Goal: Task Accomplishment & Management: Manage account settings

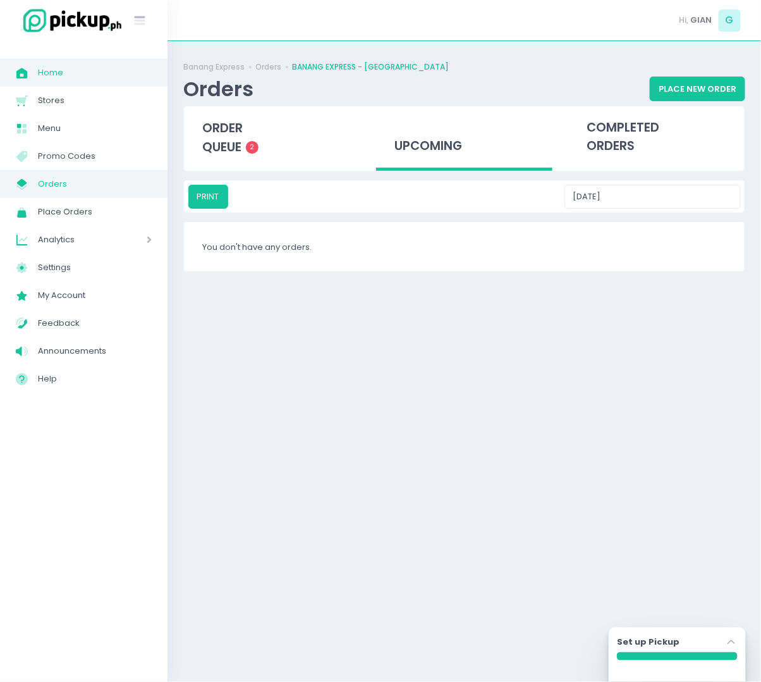
click at [69, 70] on span "Home" at bounding box center [95, 73] width 114 height 16
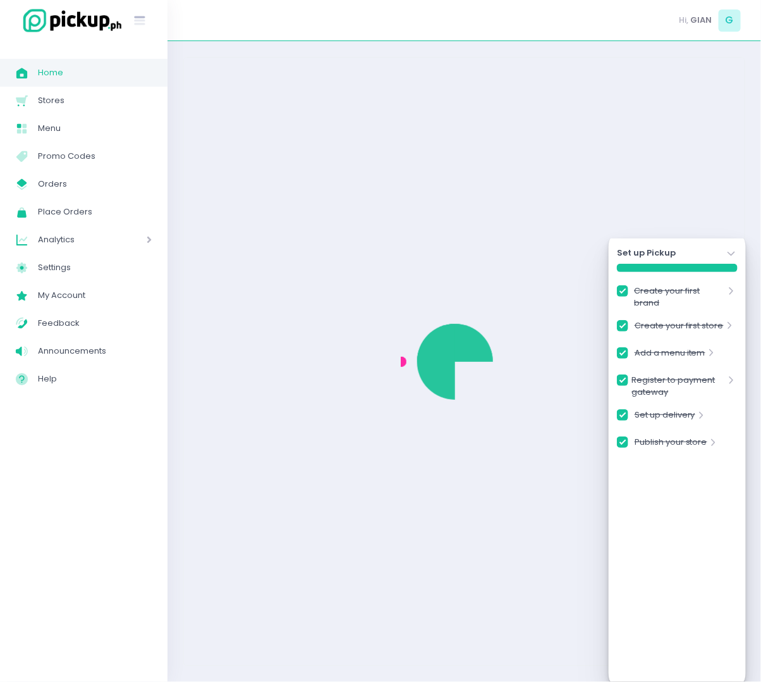
checkbox input "true"
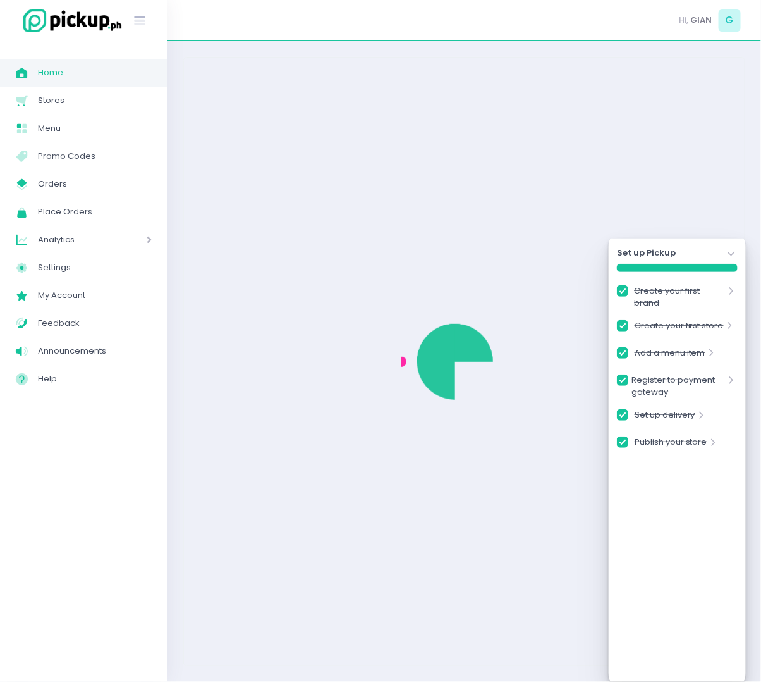
checkbox input "true"
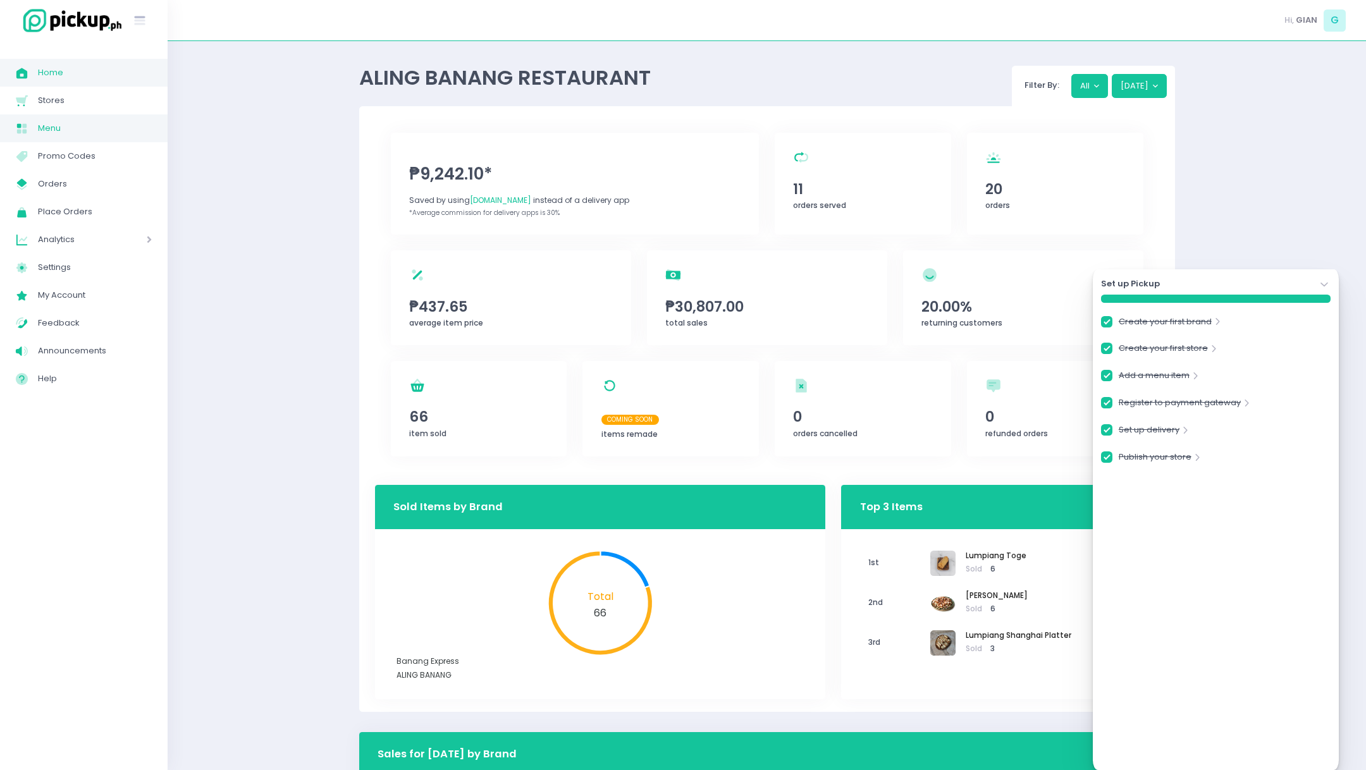
click at [51, 129] on span "Menu" at bounding box center [95, 128] width 114 height 16
checkbox input "true"
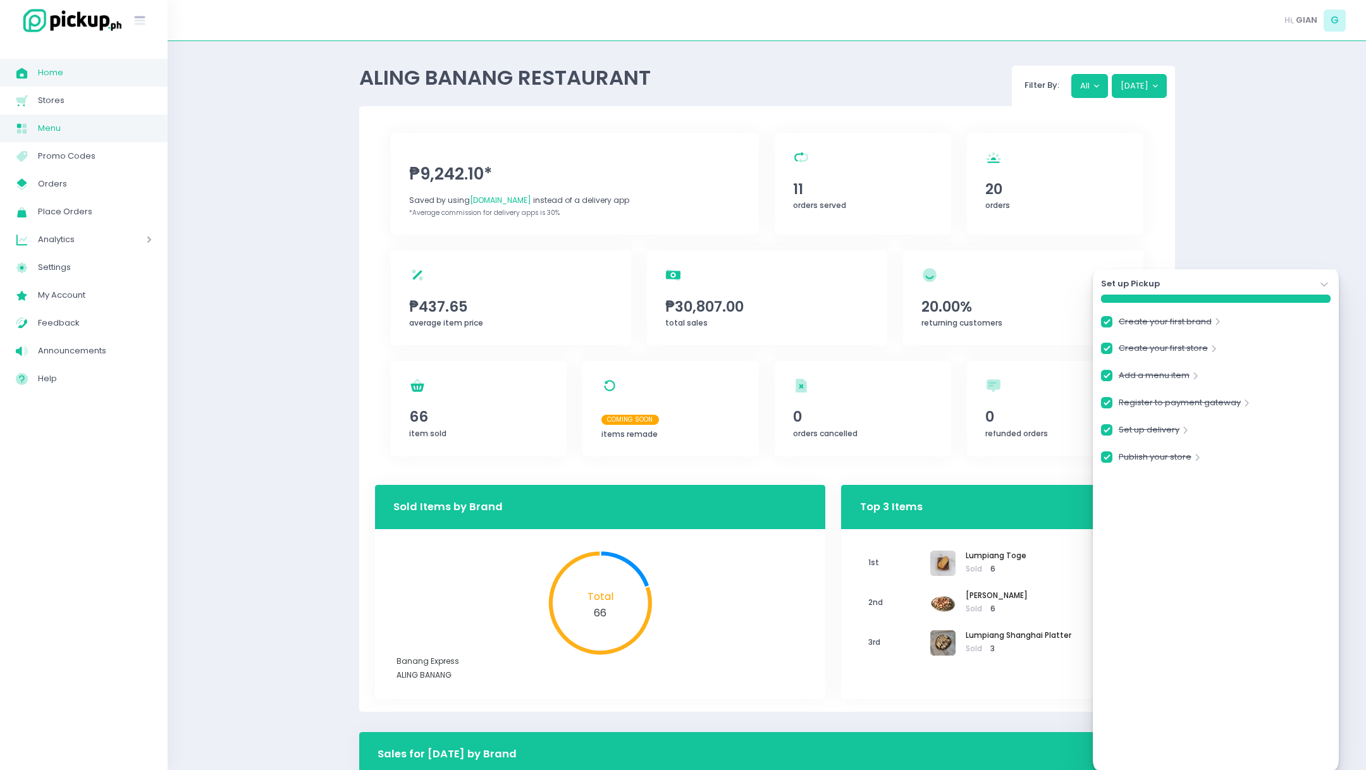
checkbox input "true"
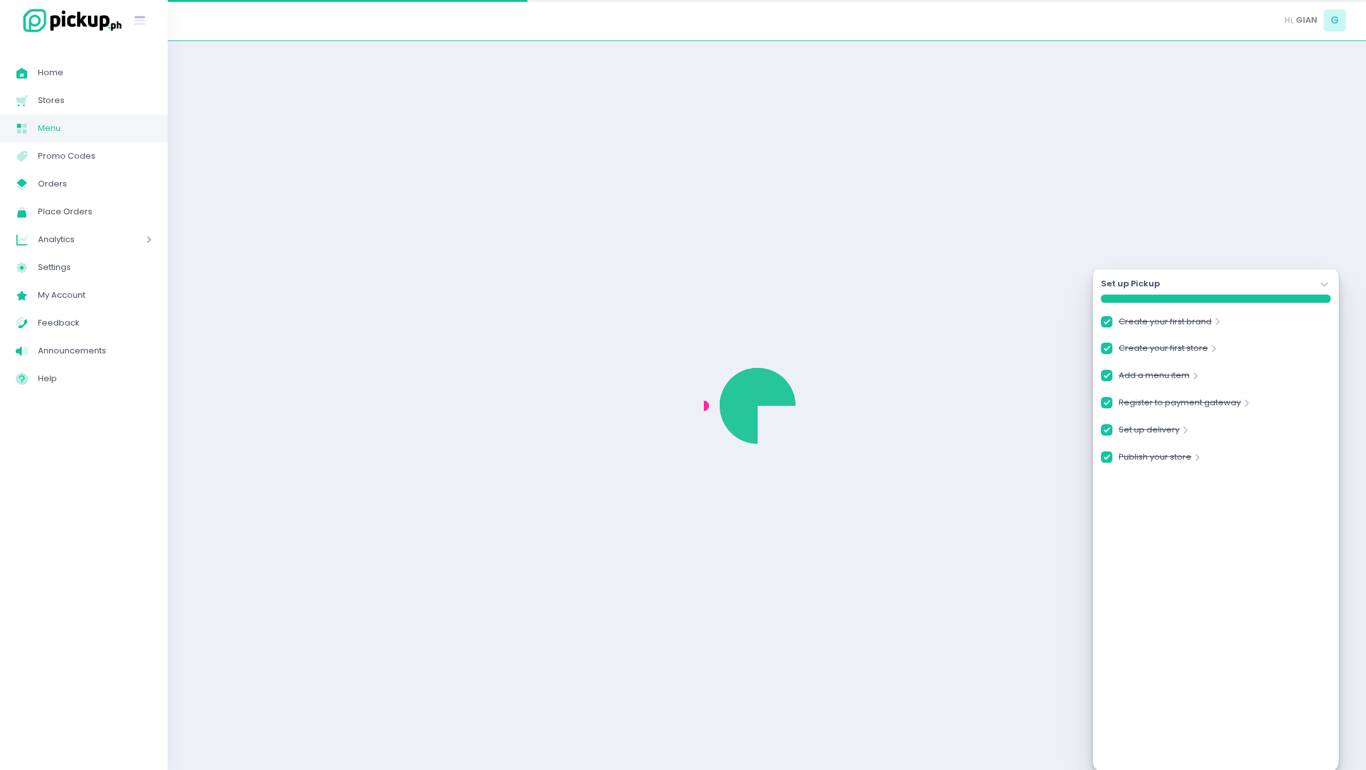
checkbox input "true"
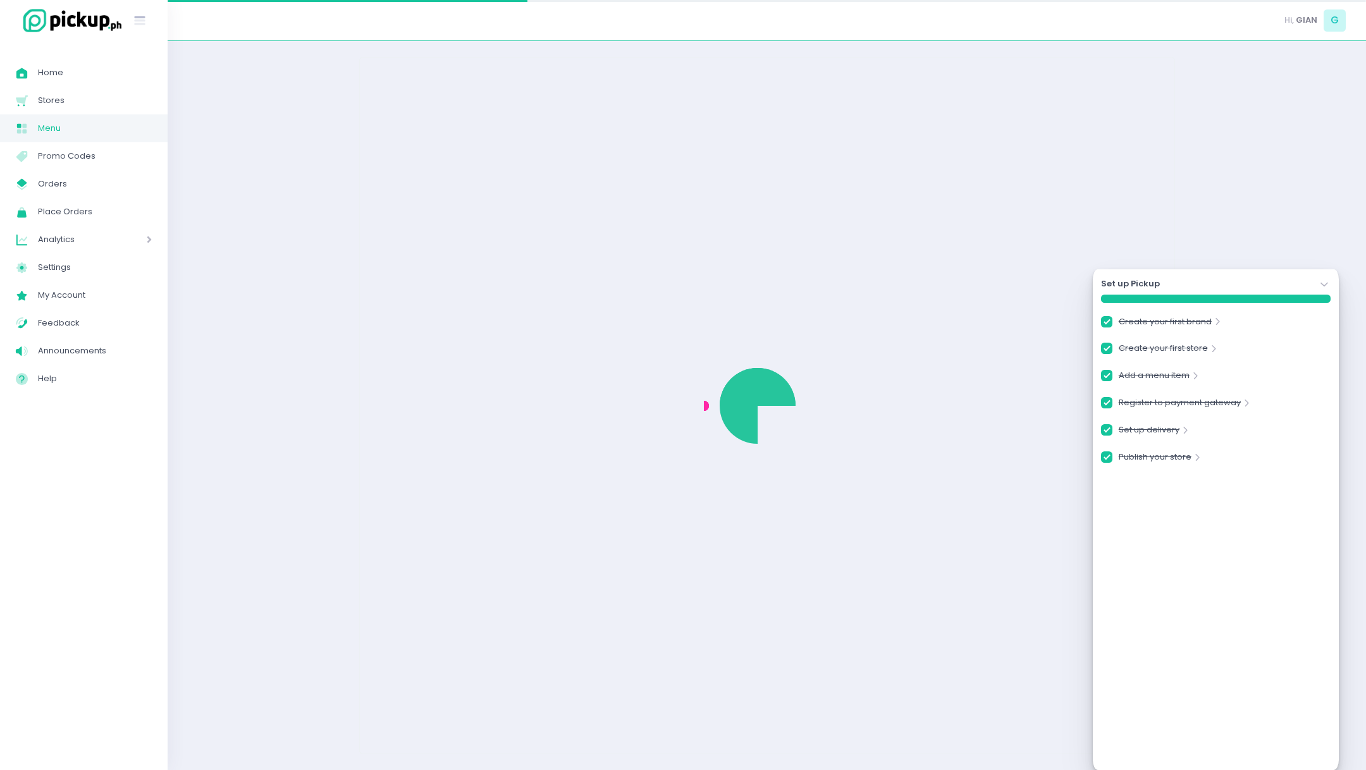
checkbox input "true"
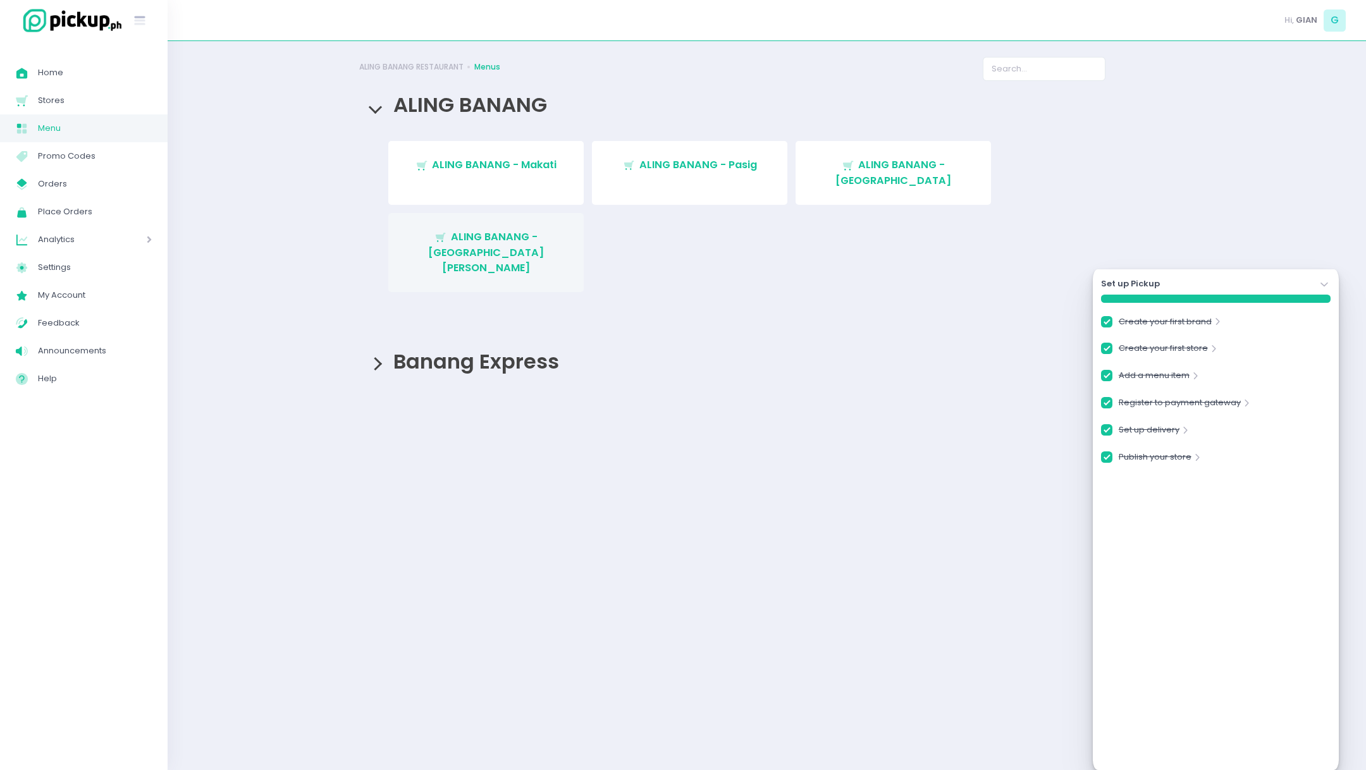
click at [513, 230] on span "ALING BANANG - [GEOGRAPHIC_DATA][PERSON_NAME]" at bounding box center [486, 253] width 116 height 46
checkbox input "true"
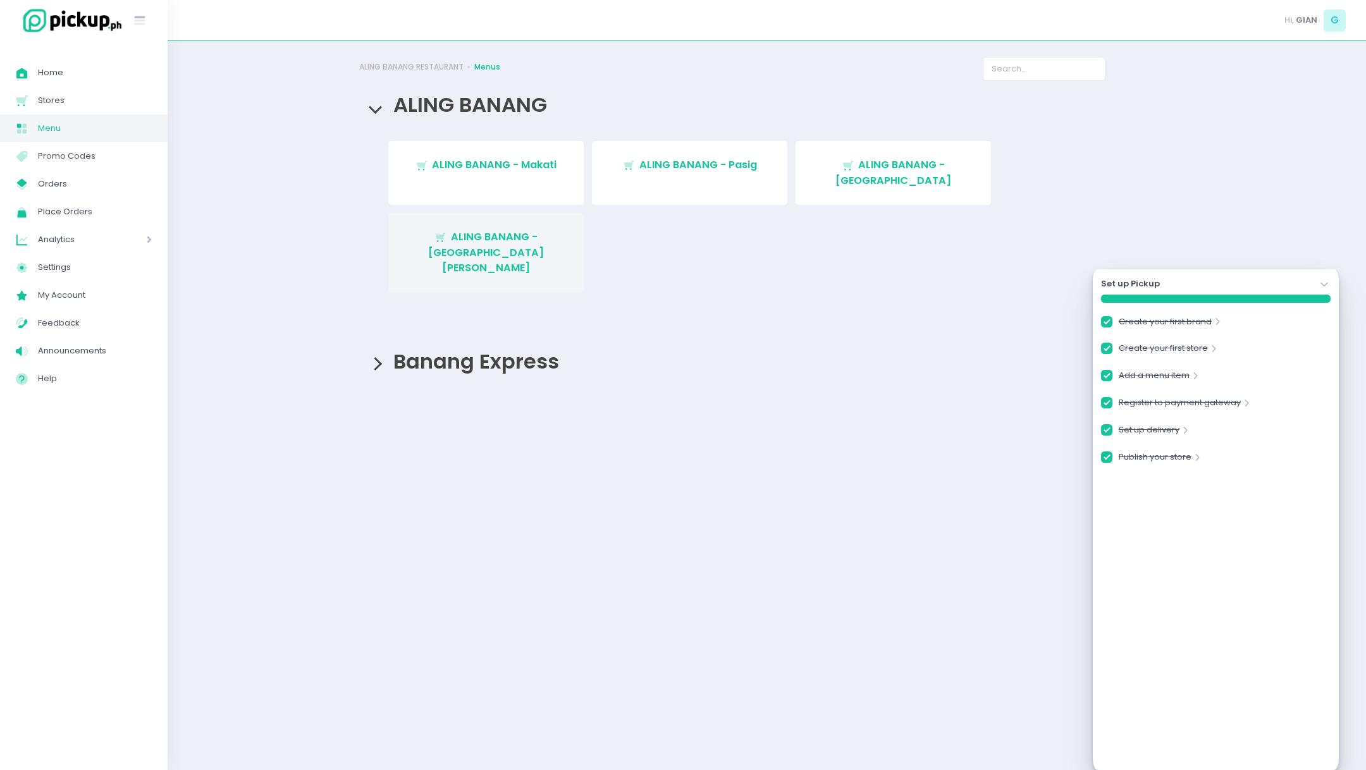
checkbox input "true"
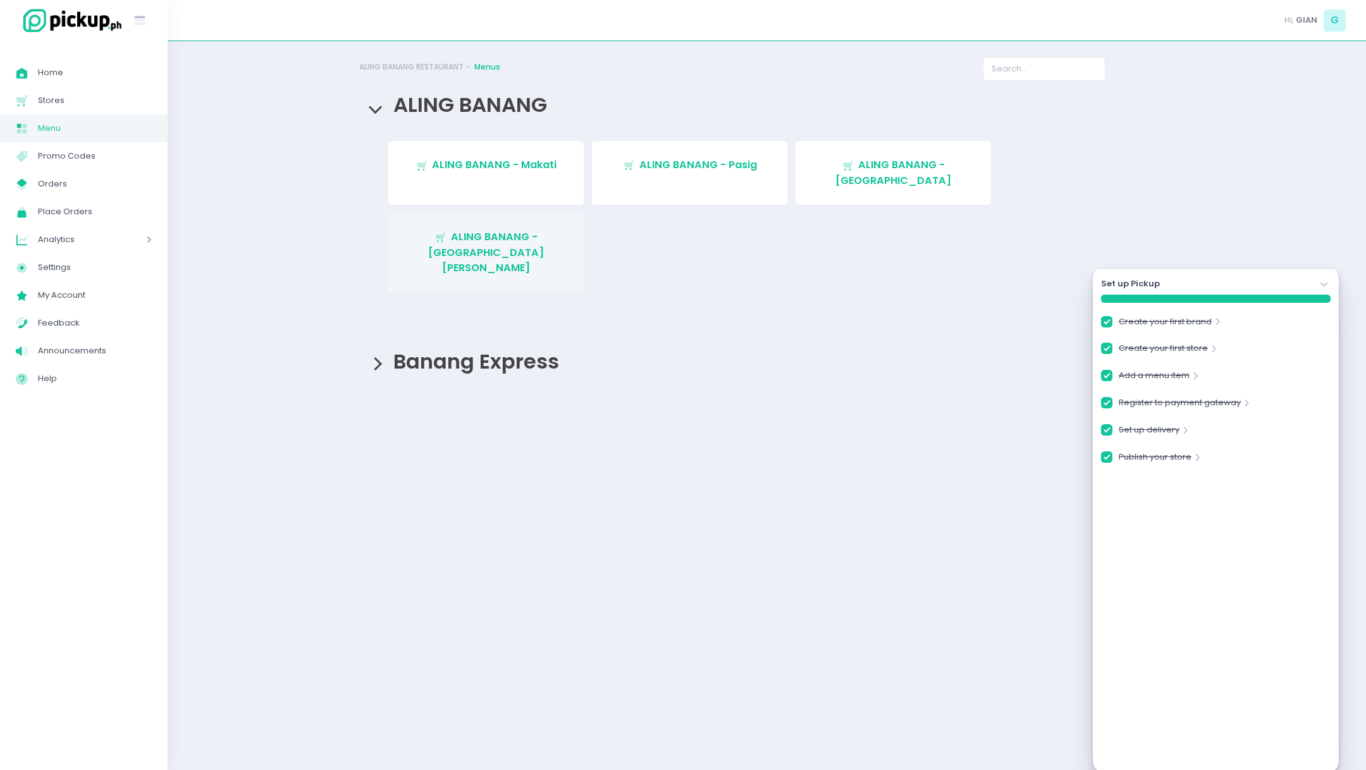
checkbox input "true"
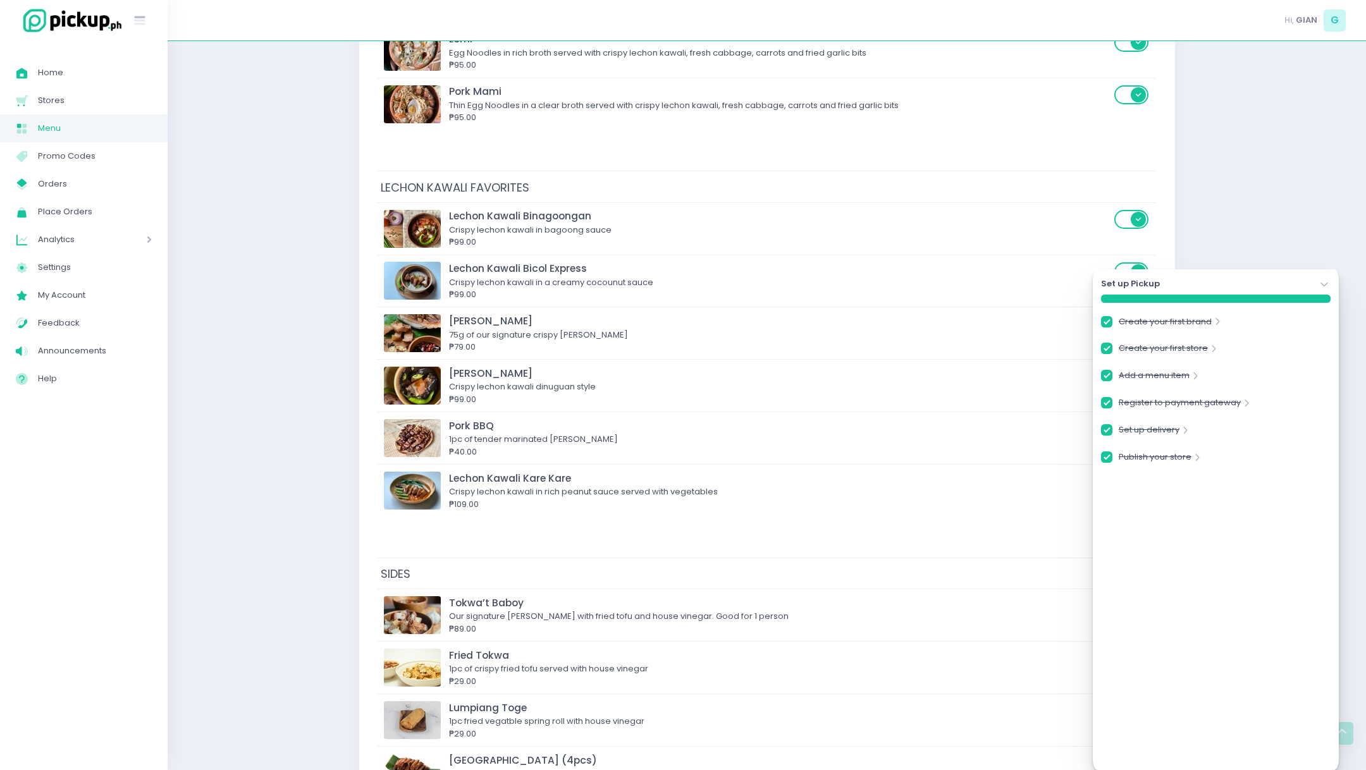
scroll to position [3871, 0]
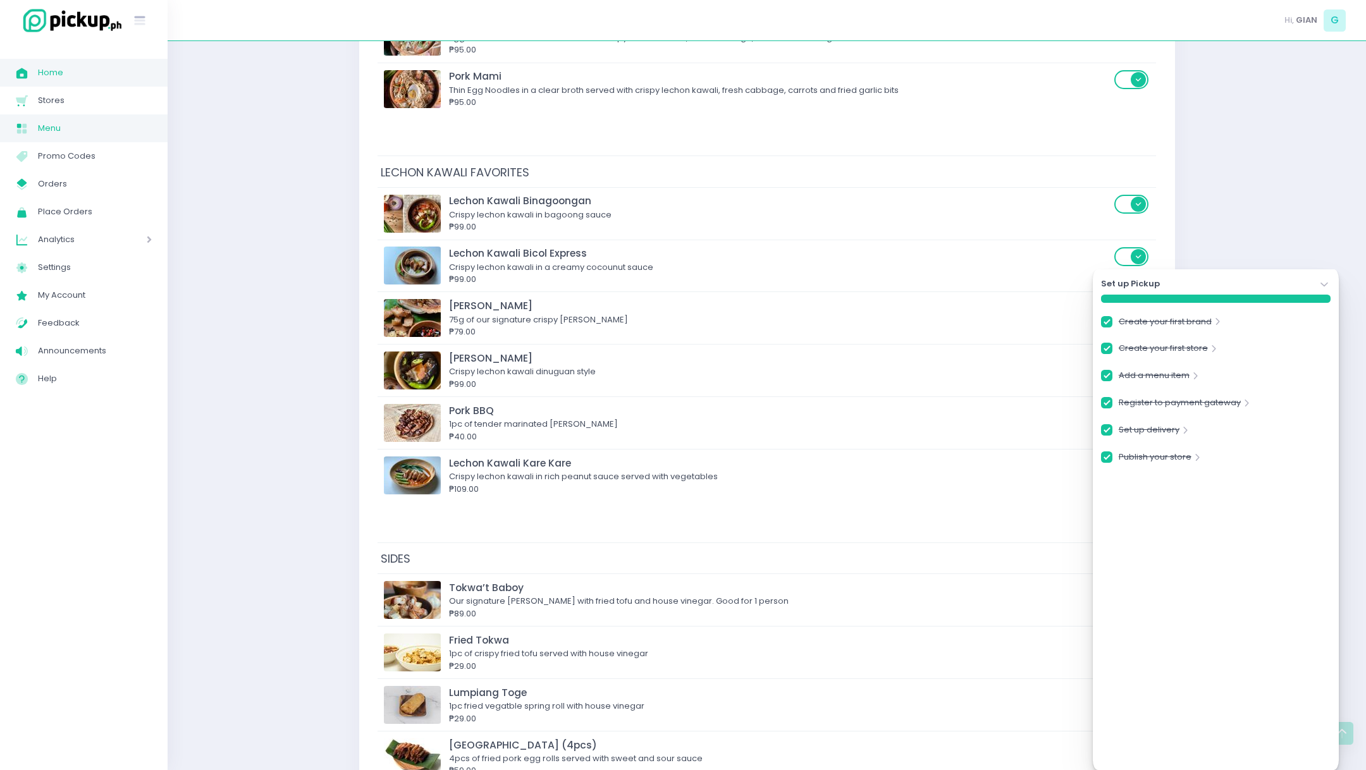
click at [44, 76] on span "Home" at bounding box center [95, 73] width 114 height 16
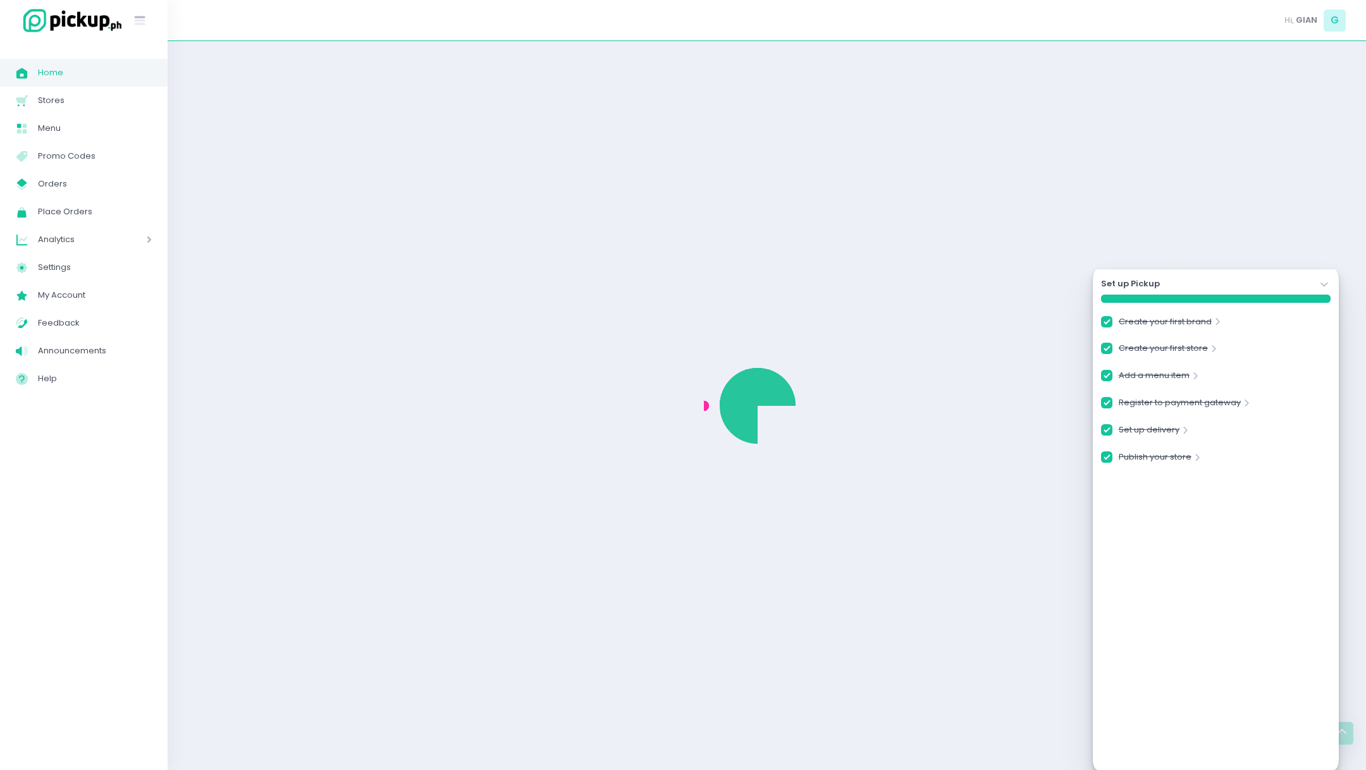
checkbox input "true"
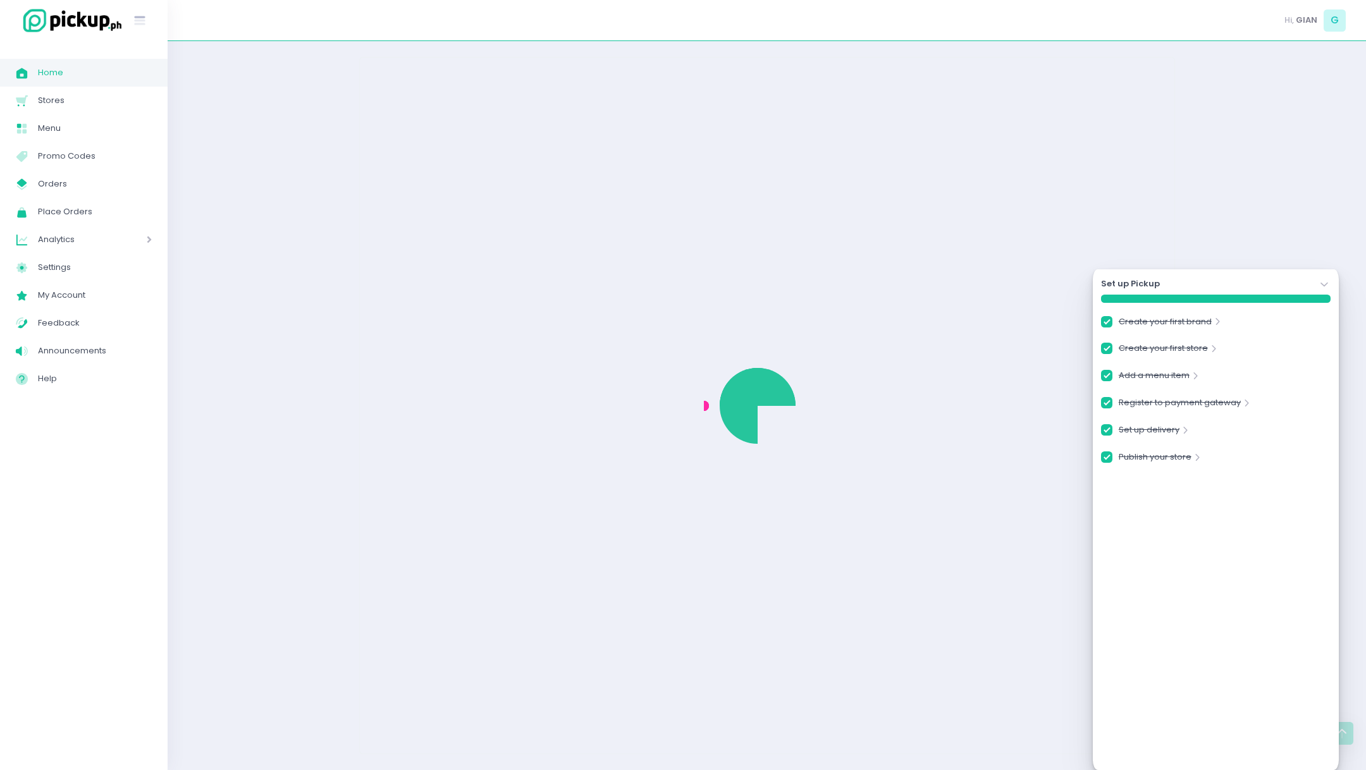
checkbox input "true"
